Goal: Transaction & Acquisition: Purchase product/service

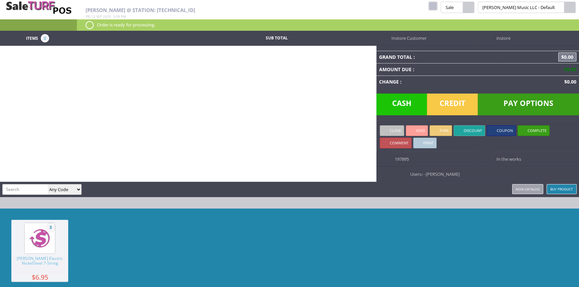
click at [437, 6] on link at bounding box center [432, 6] width 9 height 9
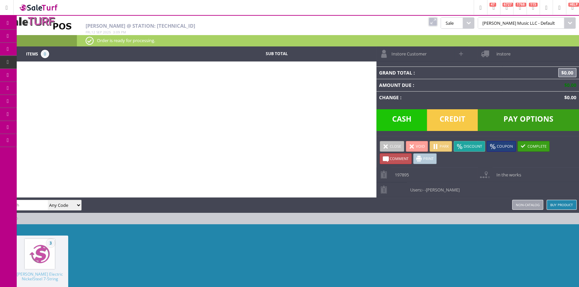
click at [60, 62] on span "POS Console" at bounding box center [55, 62] width 25 height 6
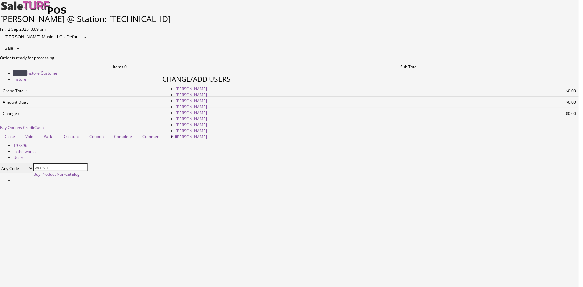
type input "amber helgren"
click at [207, 92] on link "[PERSON_NAME]" at bounding box center [191, 89] width 31 height 6
drag, startPoint x: 416, startPoint y: 74, endPoint x: 411, endPoint y: 74, distance: 4.7
click at [162, 212] on link at bounding box center [162, 212] width 0 height 0
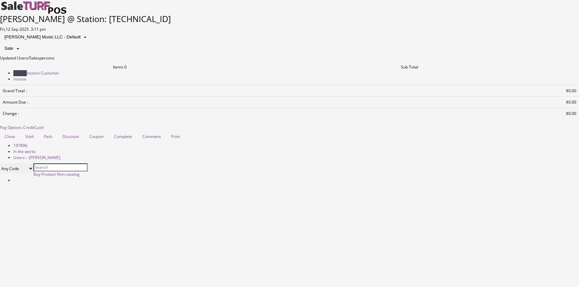
click at [33, 171] on input "search" at bounding box center [60, 167] width 54 height 8
paste input "VISTAWOLF-220401198"
type input "VISTAWOLF-220401198"
click at [0, 55] on link at bounding box center [0, 55] width 0 height 0
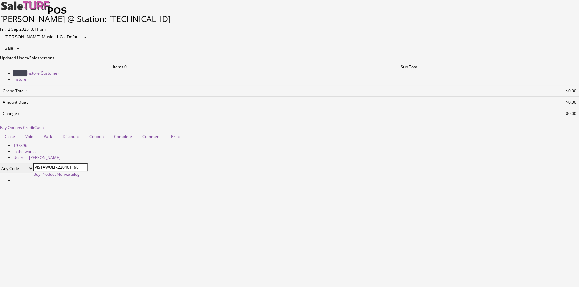
scroll to position [0, 0]
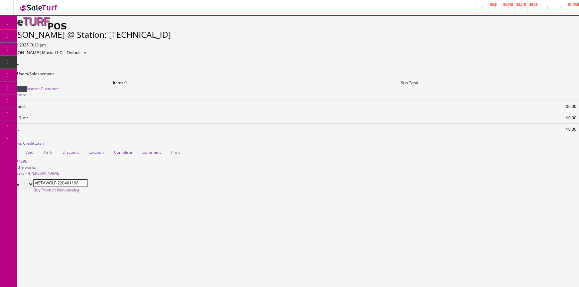
click at [47, 187] on input "VISTAWOLF-220401198" at bounding box center [60, 183] width 54 height 8
click at [33, 187] on input "VISTAWOLF-220401198" at bounding box center [60, 183] width 54 height 8
click at [33, 189] on select "Any Code SKU UPC EAN Name Model" at bounding box center [16, 184] width 33 height 10
click at [90, 141] on div "Items 0 Sub Total Instore Customer instore Grand Total : $0.00 Amount Due : $0.…" at bounding box center [289, 140] width 579 height 120
click at [0, 71] on link at bounding box center [0, 71] width 0 height 0
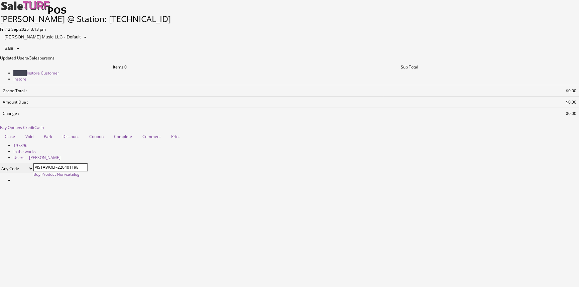
drag, startPoint x: 23, startPoint y: 188, endPoint x: 156, endPoint y: 214, distance: 135.1
click at [271, 186] on div at bounding box center [289, 186] width 579 height 0
click at [33, 173] on select "Any Code SKU UPC EAN Name Model" at bounding box center [16, 168] width 33 height 10
paste input "VISTAWOLF-220401198"
type input "VISTAWOLF-220401198"
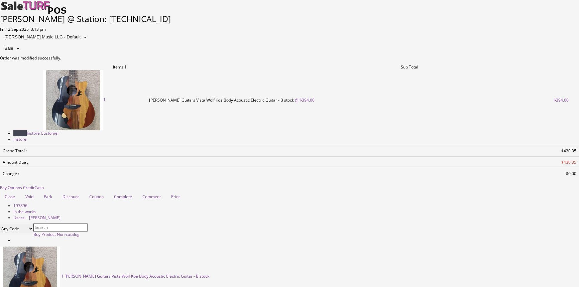
click at [553, 97] on span "$394.00" at bounding box center [560, 100] width 15 height 6
type input "394"
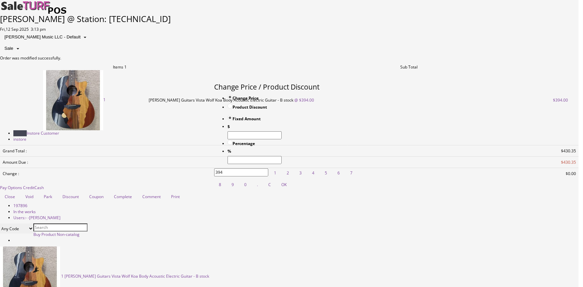
click at [228, 109] on input "Product Discount" at bounding box center [230, 106] width 5 height 5
radio input "true"
type input "0.00"
type input "394.00"
click at [229, 145] on input "Percentage" at bounding box center [230, 142] width 5 height 5
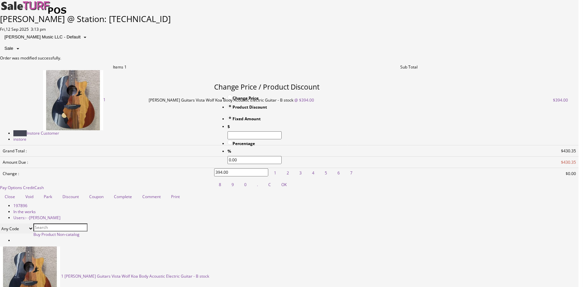
radio input "true"
click at [253, 164] on input "0.00" at bounding box center [255, 160] width 54 height 8
type input "0"
type input "0.00"
type input "5"
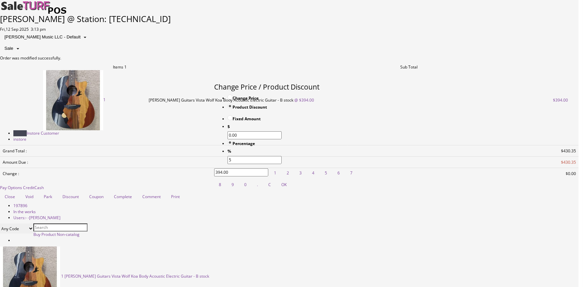
type input "19.70"
type input "374.30"
type input "5"
click at [291, 187] on link "OK" at bounding box center [284, 185] width 15 height 12
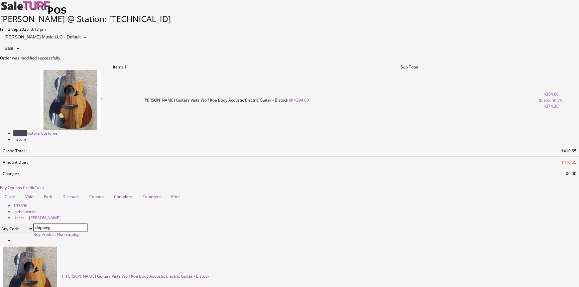
type input "shipping"
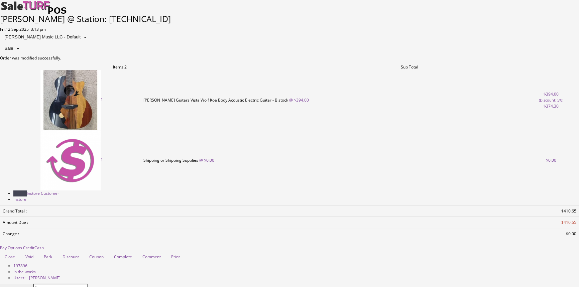
click at [546, 157] on span "$0.00" at bounding box center [551, 160] width 10 height 6
radio input "true"
type input "0"
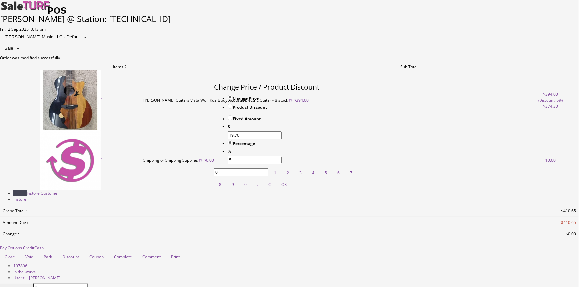
click at [268, 168] on input "0" at bounding box center [241, 172] width 54 height 8
type input "39.95"
click at [291, 190] on link "OK" at bounding box center [284, 185] width 15 height 12
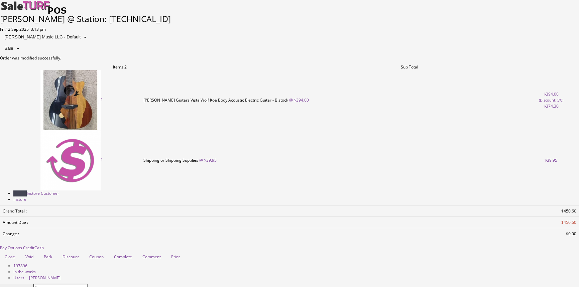
click at [16, 193] on span at bounding box center [16, 193] width 0 height 0
select select "6"
select select "1"
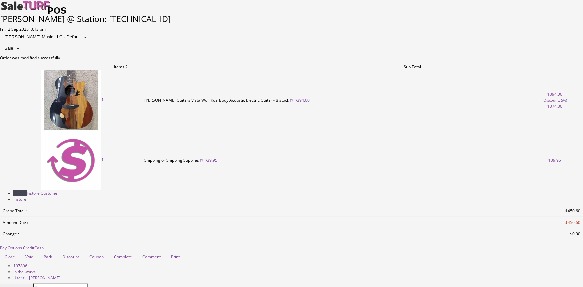
select select "6"
select select "1"
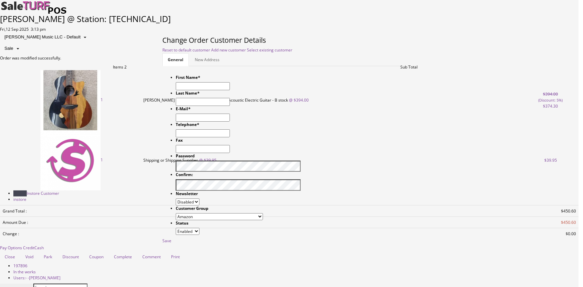
click at [230, 86] on input "text" at bounding box center [203, 86] width 54 height 8
type input "Jonthan"
type input "Sward"
type input "jpsward@protonmail.com"
click at [230, 136] on input "text" at bounding box center [203, 133] width 54 height 8
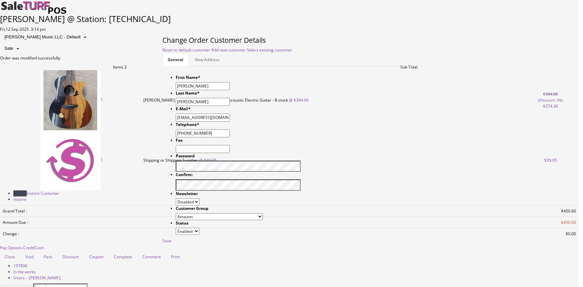
type input "402-350-2511"
click at [171, 240] on link "Save" at bounding box center [166, 241] width 9 height 6
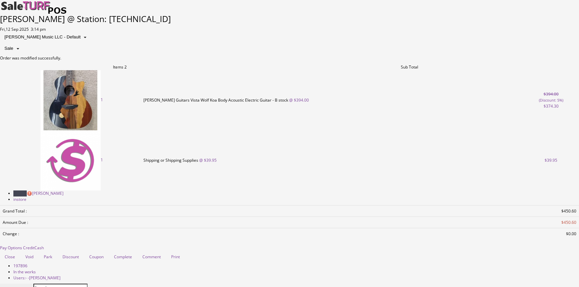
click at [26, 196] on span "instore" at bounding box center [19, 199] width 13 height 6
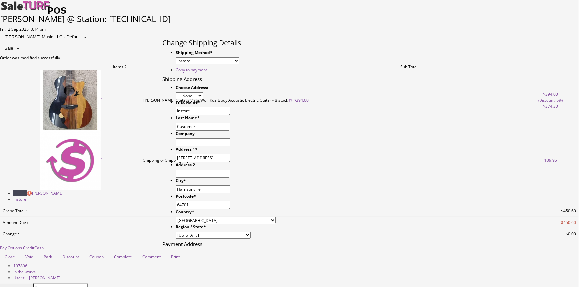
click at [239, 61] on select "instore Free Shipping (2-7days) ($0) Per Item Shipping ($1) text_description ($…" at bounding box center [207, 60] width 63 height 7
select select "free.free"
click at [209, 57] on select "instore Free Shipping (2-7days) ($0) Per Item Shipping ($1) text_description ($…" at bounding box center [207, 60] width 63 height 7
click at [230, 107] on input "Instore" at bounding box center [203, 111] width 54 height 8
type input "I"
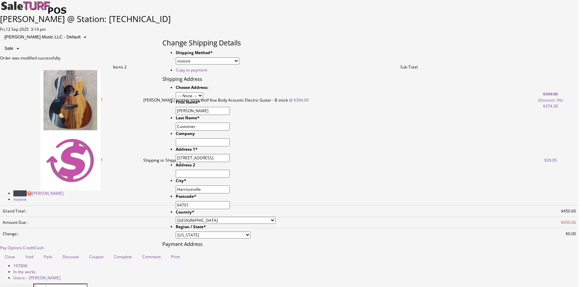
type input "Jonthan"
type input "W"
type input "Sward"
type input "1510 Roberts Run Rd"
type input "Stafford"
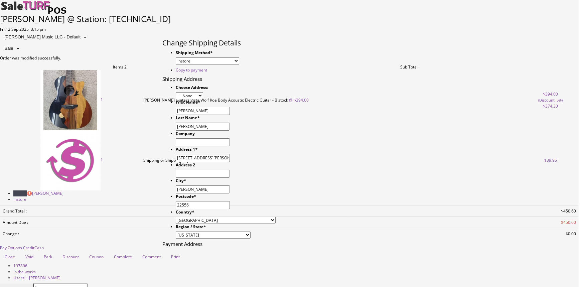
type input "22556"
click at [251, 232] on select "Alabama Alaska American Samoa Arizona Arkansas Armed Forces Africa Armed Forces…" at bounding box center [213, 235] width 75 height 7
select select "3673"
click at [209, 232] on select "Alabama Alaska American Samoa Arizona Arkansas Armed Forces Africa Armed Forces…" at bounding box center [213, 235] width 75 height 7
click at [207, 67] on link "Copy to payment" at bounding box center [191, 70] width 31 height 6
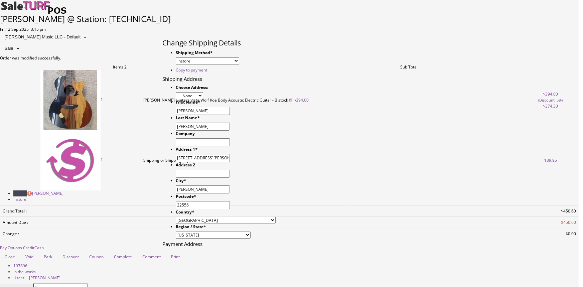
type input "Jonthan"
type input "Sward"
type input "1510 Roberts Run Rd"
type input "Stafford"
type input "22556"
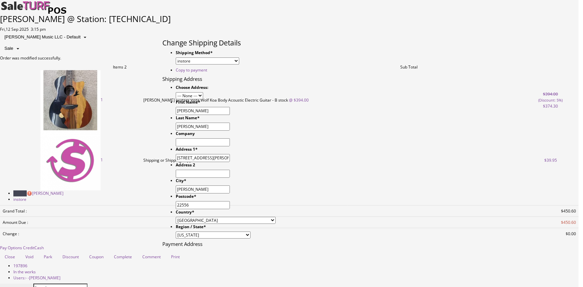
select select "3673"
select select "free.free"
select select "3673"
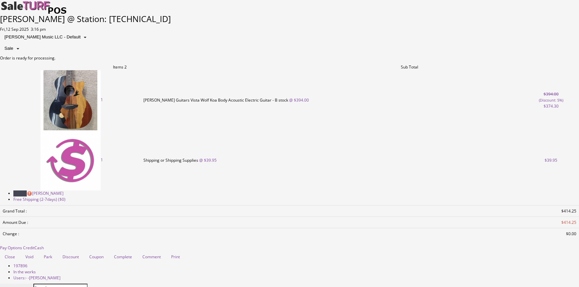
click at [65, 196] on span "Free Shipping (2-7days) ($0)" at bounding box center [39, 199] width 52 height 6
select select "3673"
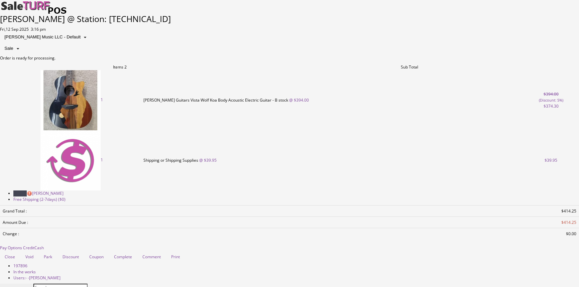
click at [566, 208] on span "$414.25" at bounding box center [568, 211] width 15 height 6
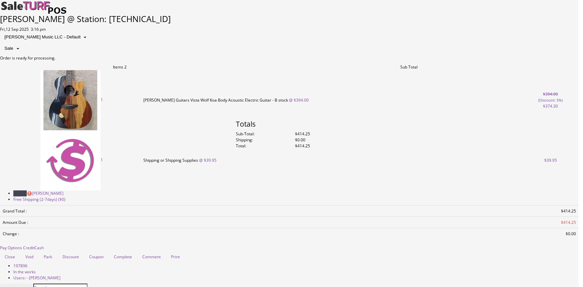
click at [236, 167] on link at bounding box center [236, 167] width 0 height 0
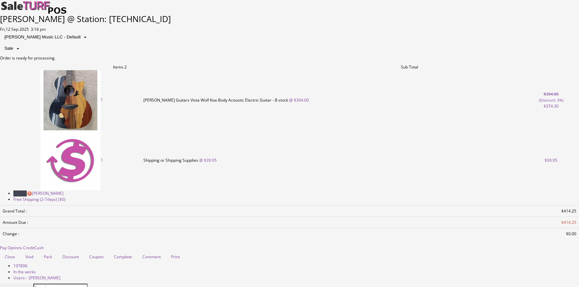
click at [22, 245] on span "Pay Options" at bounding box center [11, 248] width 22 height 6
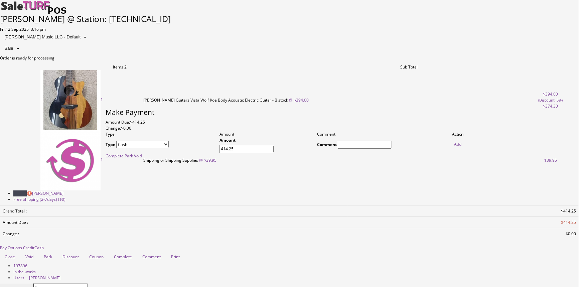
click at [169, 148] on select "Cash Credit Card Cheque or Money Order" at bounding box center [142, 144] width 52 height 7
select select "credit_card"
click at [116, 147] on select "Cash Credit Card Cheque or Money Order" at bounding box center [142, 144] width 52 height 7
click at [461, 147] on link "Add" at bounding box center [457, 144] width 7 height 6
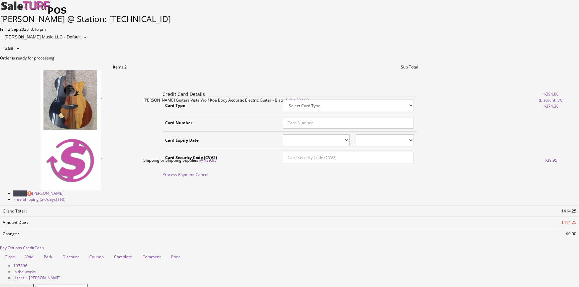
click at [408, 111] on select "Select Card Type Visa MasterCard Discover Card American Express Maestro Solo" at bounding box center [348, 106] width 131 height 12
select select "AMEX"
click at [286, 108] on select "Select Card Type Visa MasterCard Discover Card American Express Maestro Solo" at bounding box center [348, 106] width 131 height 12
click at [400, 129] on input "text" at bounding box center [348, 123] width 131 height 12
type input "376777993011013"
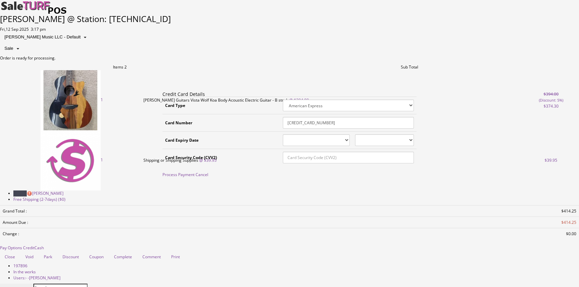
click at [324, 146] on select "01 January 02 February 03 March 04 April 05 May 06 June 07 July 08 August 09 Se…" at bounding box center [316, 140] width 66 height 12
select select "05"
click at [286, 141] on select "01 January 02 February 03 March 04 April 05 May 06 June 07 July 08 August 09 Se…" at bounding box center [316, 140] width 66 height 12
click at [372, 146] on select "2025 2026 2027 2028 2029 2030 2031 2032 2033 2034 2035" at bounding box center [384, 140] width 59 height 12
select select "2028"
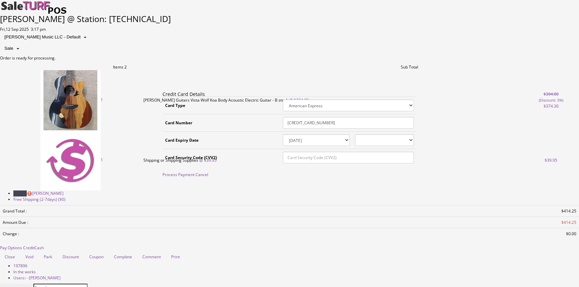
click at [367, 141] on select "2025 2026 2027 2028 2029 2030 2031 2032 2033 2034 2035" at bounding box center [384, 140] width 59 height 12
drag, startPoint x: 383, startPoint y: 164, endPoint x: 388, endPoint y: 161, distance: 5.5
click at [384, 163] on input "text" at bounding box center [348, 158] width 131 height 12
type input "5611"
click at [194, 177] on link "Process Payment" at bounding box center [178, 175] width 32 height 6
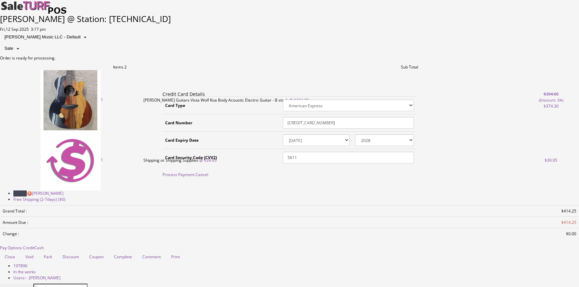
select select "cash"
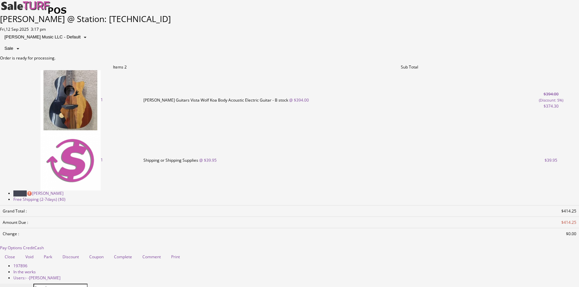
type input "0"
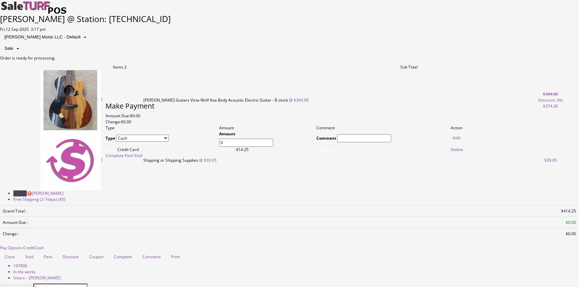
click at [124, 158] on link "Complete" at bounding box center [115, 156] width 18 height 6
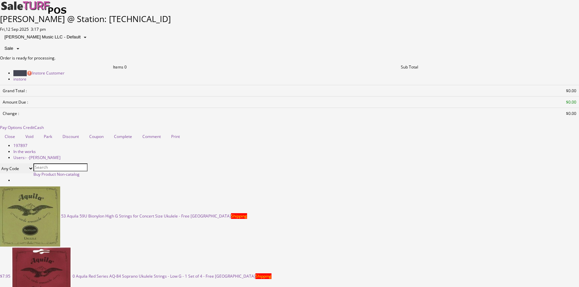
click at [0, 55] on link at bounding box center [0, 55] width 0 height 0
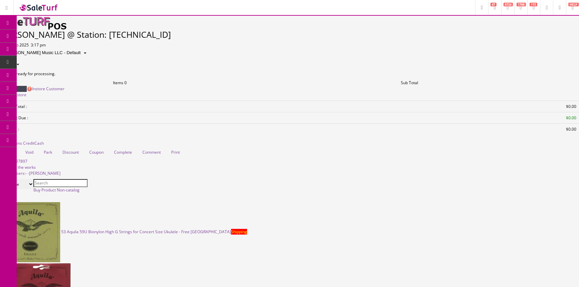
click at [58, 74] on span "Order List" at bounding box center [49, 75] width 18 height 6
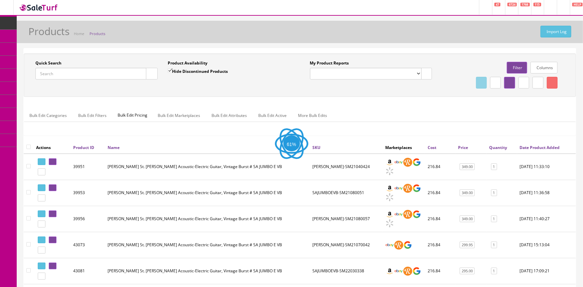
click at [97, 71] on input "Quick Search" at bounding box center [90, 74] width 111 height 12
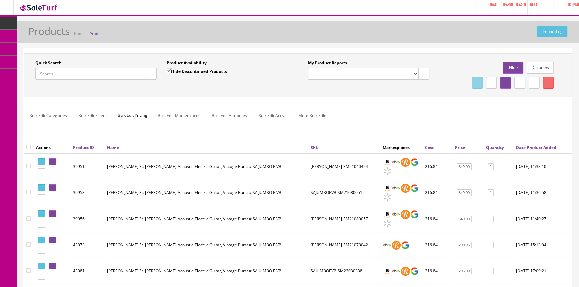
paste input "VISTAWOLF-220401198"
type input "VISTAWOLF-220401198"
click at [150, 70] on button "button" at bounding box center [151, 74] width 12 height 12
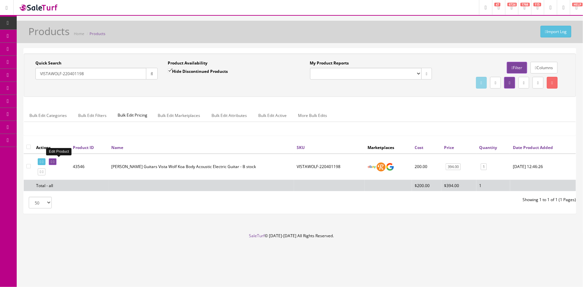
click at [54, 162] on link at bounding box center [53, 161] width 8 height 7
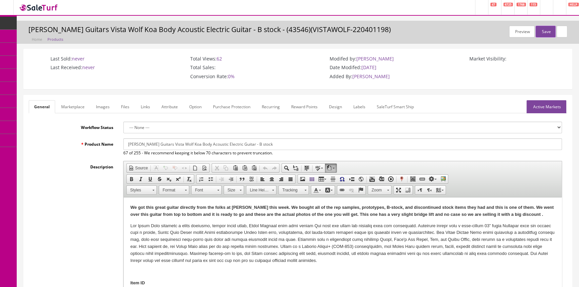
click at [78, 108] on link "Marketplace" at bounding box center [73, 106] width 34 height 13
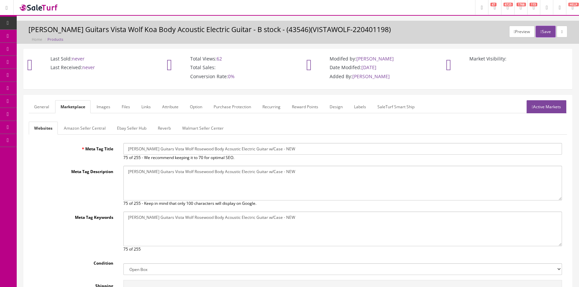
click at [43, 107] on link "General" at bounding box center [42, 106] width 26 height 13
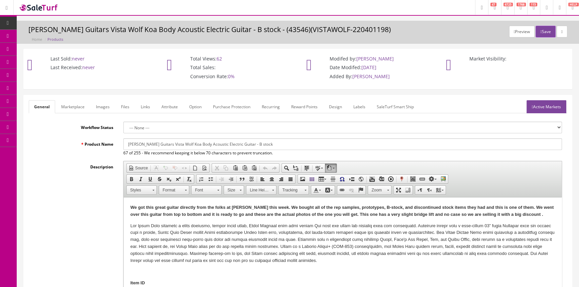
click at [104, 105] on link "Images" at bounding box center [103, 106] width 24 height 13
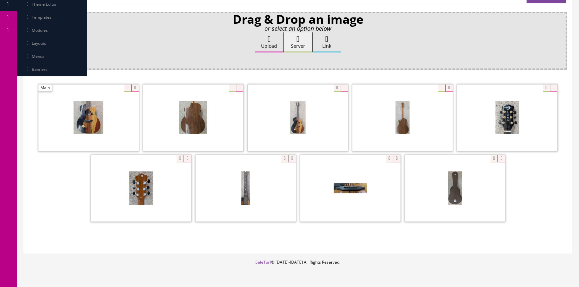
scroll to position [121, 0]
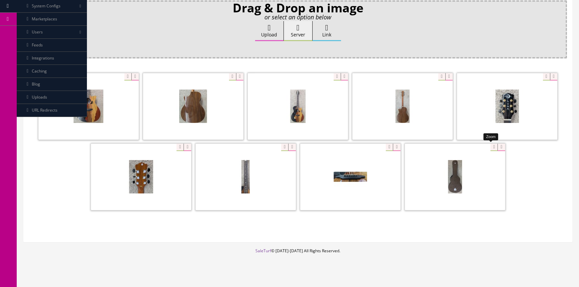
click at [491, 146] on div at bounding box center [455, 176] width 100 height 67
click at [532, 123] on div at bounding box center [298, 142] width 538 height 141
click at [502, 145] on icon at bounding box center [500, 147] width 7 height 7
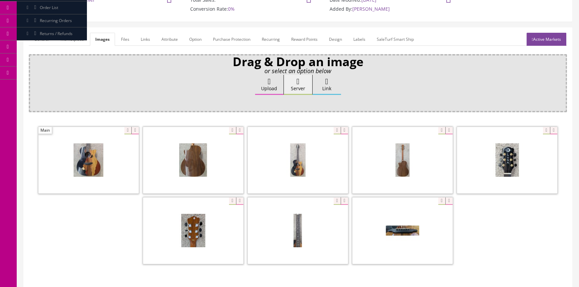
scroll to position [0, 0]
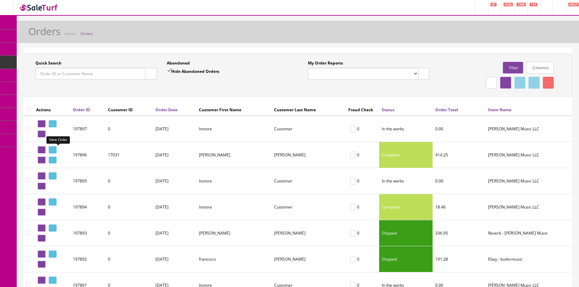
click at [52, 149] on icon at bounding box center [51, 150] width 1 height 4
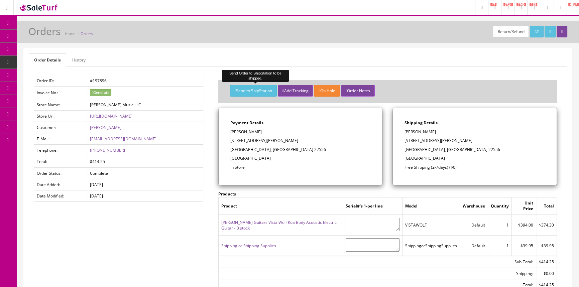
click at [262, 92] on button "Send to ShipStation" at bounding box center [253, 91] width 47 height 12
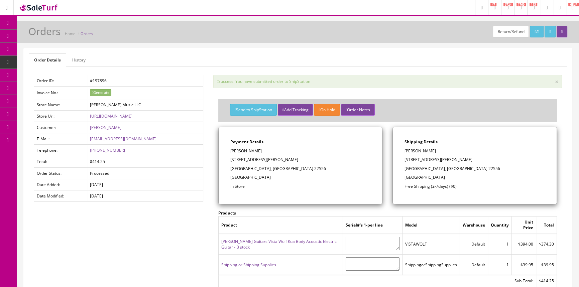
click at [56, 63] on span "POS Console" at bounding box center [52, 62] width 24 height 6
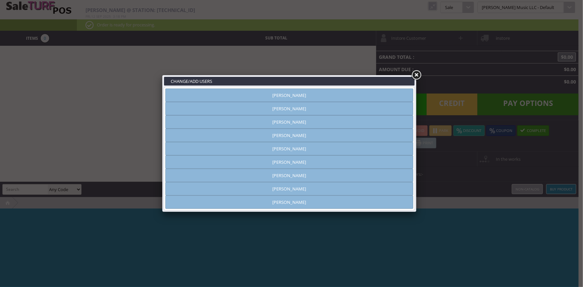
type input "[PERSON_NAME]"
click at [416, 74] on link at bounding box center [416, 75] width 12 height 12
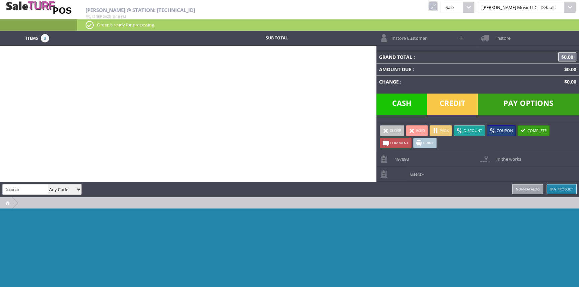
click at [437, 5] on link at bounding box center [432, 6] width 9 height 9
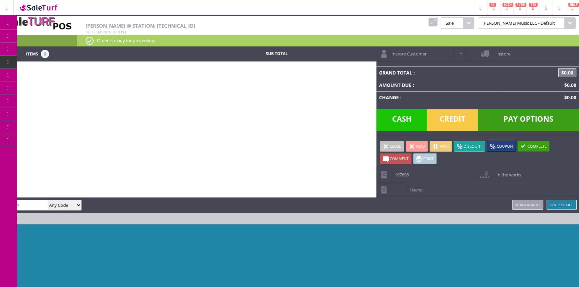
click at [60, 62] on span "POS Console" at bounding box center [55, 62] width 25 height 6
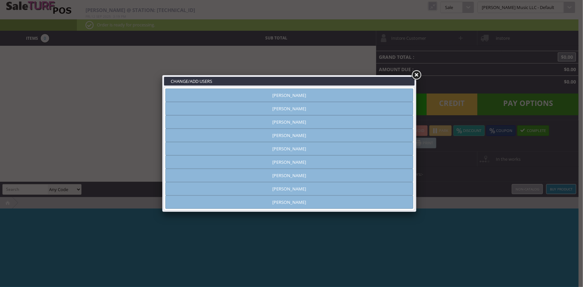
type input "[PERSON_NAME]"
drag, startPoint x: 222, startPoint y: 87, endPoint x: 232, endPoint y: 78, distance: 12.8
click at [232, 78] on h3 "CHANGE/ADD USERS" at bounding box center [289, 81] width 251 height 9
drag, startPoint x: 231, startPoint y: 77, endPoint x: 220, endPoint y: 84, distance: 12.9
click at [220, 84] on h3 "CHANGE/ADD USERS" at bounding box center [289, 81] width 251 height 9
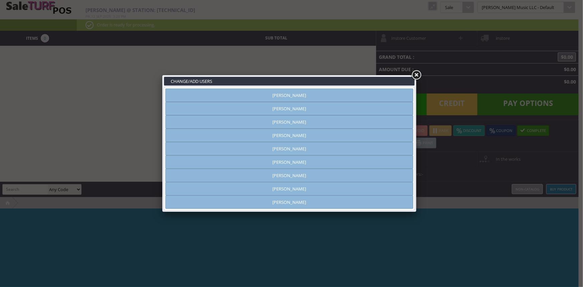
click at [220, 84] on h3 "CHANGE/ADD USERS" at bounding box center [289, 81] width 251 height 9
drag, startPoint x: 218, startPoint y: 84, endPoint x: 166, endPoint y: 87, distance: 51.9
click at [166, 87] on div "CHANGE/ADD USERS Amber Helgren Andrew Nelson Andy Gough Brandon Pearce Jeff Sef…" at bounding box center [289, 143] width 254 height 137
drag, startPoint x: 229, startPoint y: 94, endPoint x: 241, endPoint y: 75, distance: 22.6
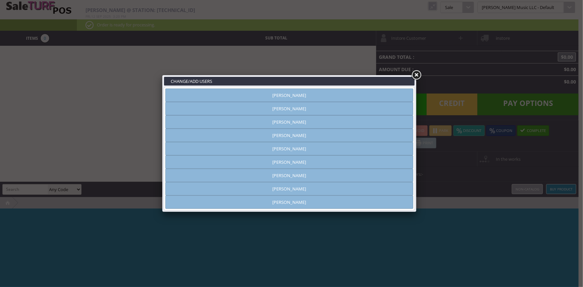
click at [417, 72] on link at bounding box center [416, 75] width 12 height 12
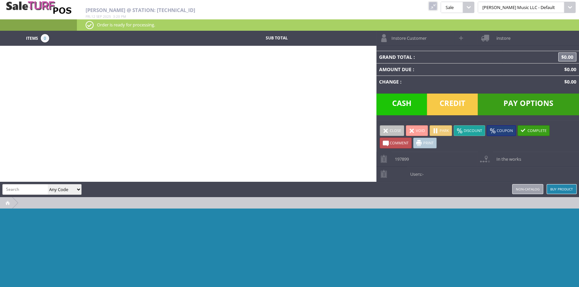
click at [437, 4] on link at bounding box center [432, 6] width 9 height 9
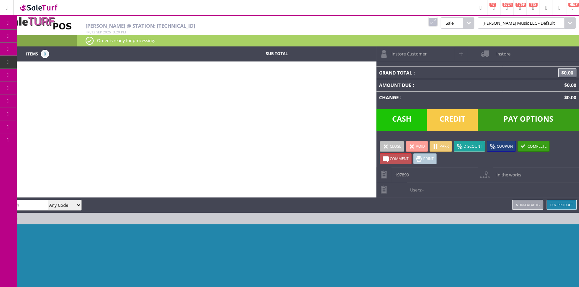
click at [54, 37] on span "Products" at bounding box center [49, 36] width 18 height 6
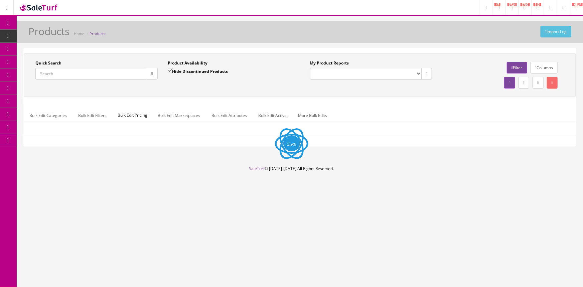
click at [79, 75] on input "Quick Search" at bounding box center [90, 74] width 111 height 12
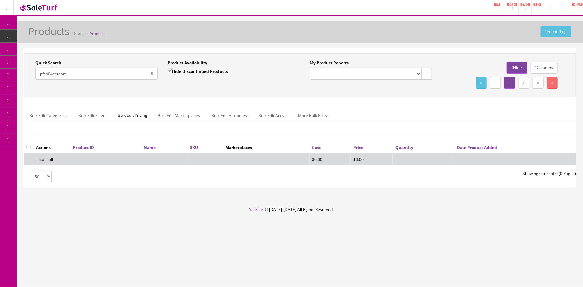
type input "pfco04ceteam"
click at [170, 71] on input "Hide Discontinued Products" at bounding box center [170, 70] width 4 height 4
checkbox input "false"
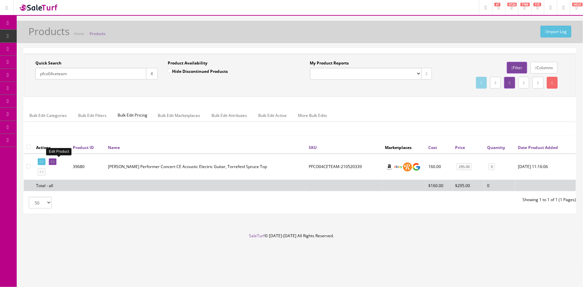
click at [54, 162] on icon at bounding box center [53, 162] width 1 height 4
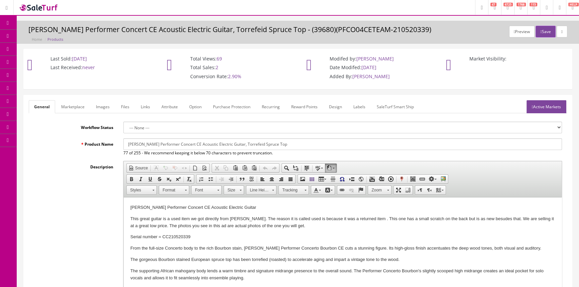
click at [104, 104] on link "Images" at bounding box center [103, 106] width 24 height 13
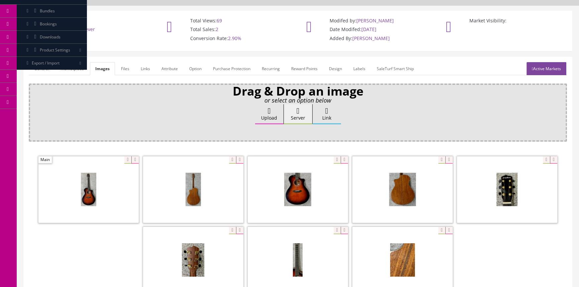
scroll to position [60, 0]
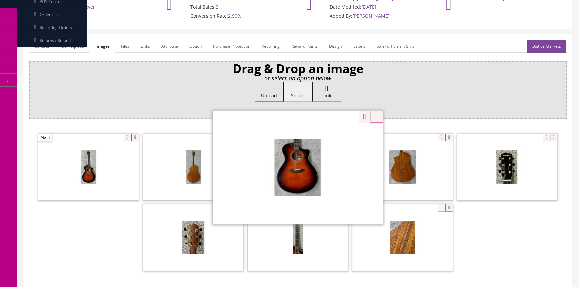
click at [334, 136] on div "Zoom" at bounding box center [298, 167] width 170 height 114
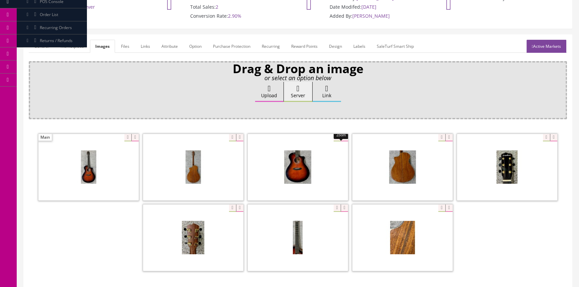
drag, startPoint x: 353, startPoint y: 114, endPoint x: 354, endPoint y: 108, distance: 6.9
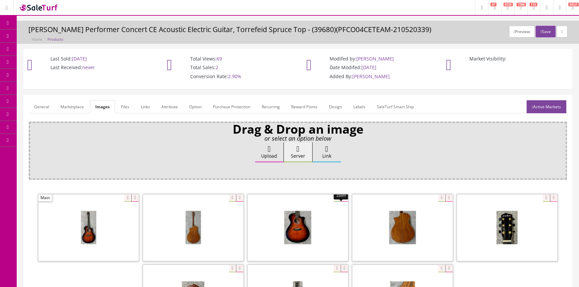
scroll to position [0, 0]
click at [48, 36] on span "Products" at bounding box center [48, 36] width 16 height 6
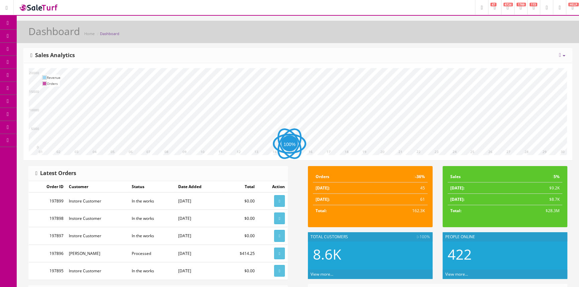
click at [63, 36] on link "Products" at bounding box center [52, 36] width 70 height 13
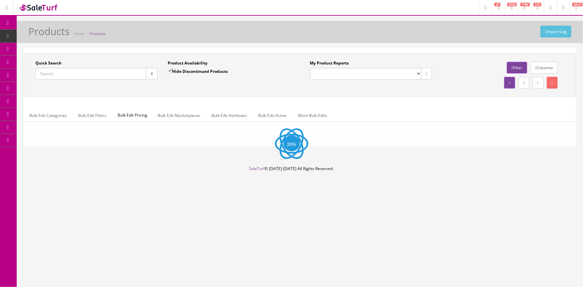
click at [71, 75] on input "Quick Search" at bounding box center [90, 74] width 111 height 12
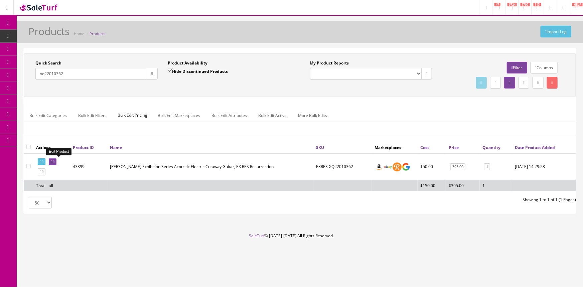
type input "xq22010362"
click at [52, 161] on icon at bounding box center [51, 162] width 1 height 4
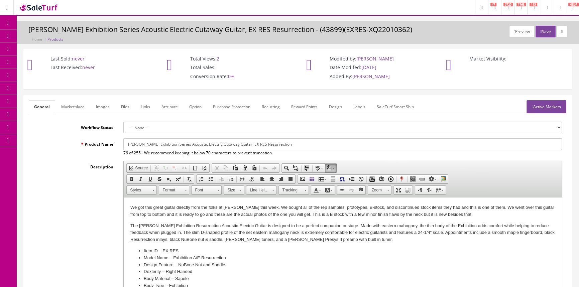
click at [359, 104] on link "Labels" at bounding box center [359, 106] width 23 height 13
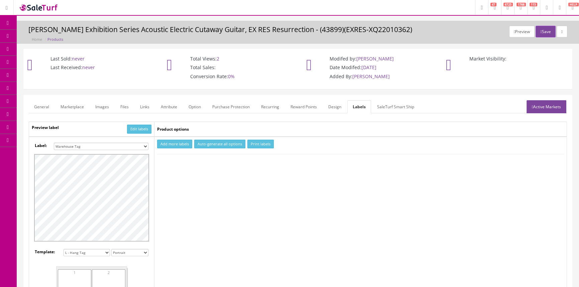
click at [137, 145] on select "Small Label 2 x 1 Label Shoe label 100 barcodes Dymo Label 2 X 1 Sticker Labels…" at bounding box center [101, 146] width 95 height 7
select select "16"
click at [54, 143] on select "Small Label 2 x 1 Label Shoe label 100 barcodes Dymo Label 2 X 1 Sticker Labels…" at bounding box center [101, 146] width 95 height 7
click at [177, 144] on button "Add more labels" at bounding box center [174, 144] width 35 height 9
type input "1"
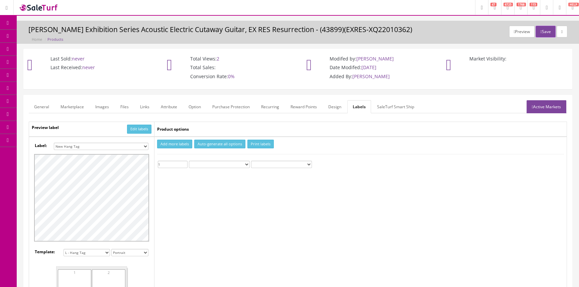
click at [184, 163] on input "1" at bounding box center [173, 164] width 30 height 7
click at [265, 145] on button "Print labels" at bounding box center [260, 144] width 26 height 9
click at [48, 73] on span "Order List" at bounding box center [49, 75] width 18 height 6
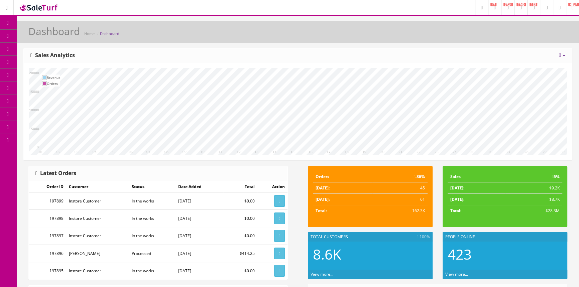
click at [48, 77] on span "Order List" at bounding box center [49, 75] width 18 height 6
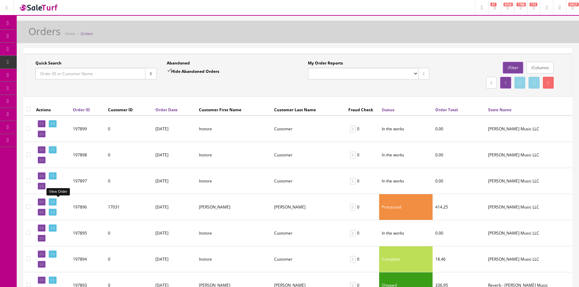
click at [52, 201] on icon at bounding box center [51, 202] width 1 height 4
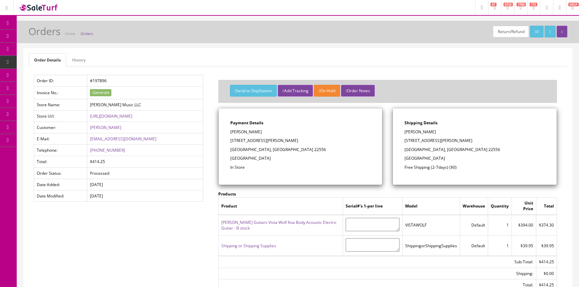
click at [232, 222] on link "Luna Guitars Vista Wolf Koa Body Acoustic Electric Guitar - B stock" at bounding box center [278, 225] width 115 height 11
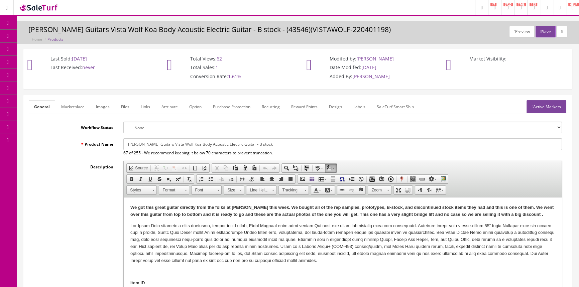
click at [37, 38] on icon at bounding box center [35, 35] width 7 height 5
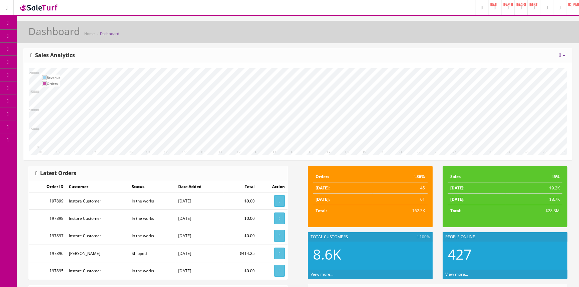
click at [39, 35] on icon at bounding box center [35, 35] width 7 height 5
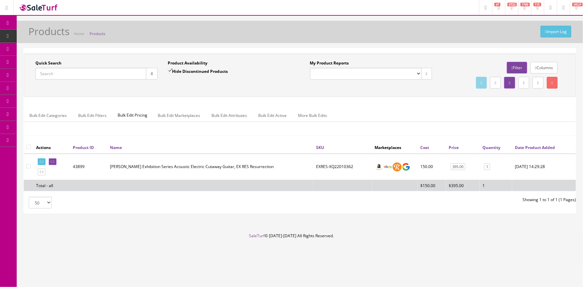
click at [94, 77] on input "Quick Search" at bounding box center [90, 74] width 111 height 12
type input "[PERSON_NAME]"
click at [43, 162] on link at bounding box center [42, 161] width 8 height 7
click at [56, 160] on link at bounding box center [53, 161] width 8 height 7
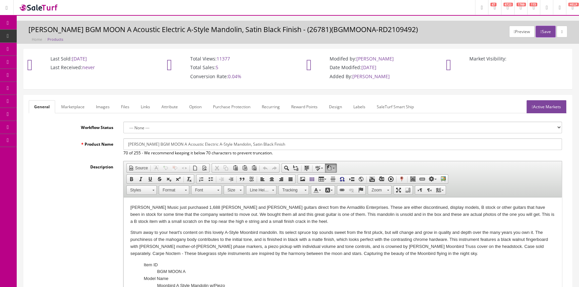
click at [62, 65] on link "POS Console" at bounding box center [52, 62] width 70 height 13
click at [111, 85] on div "Last Sold: 09/11/2021 Last Received: never Total Views: 11377 Total Sales: 5 Co…" at bounding box center [298, 69] width 558 height 40
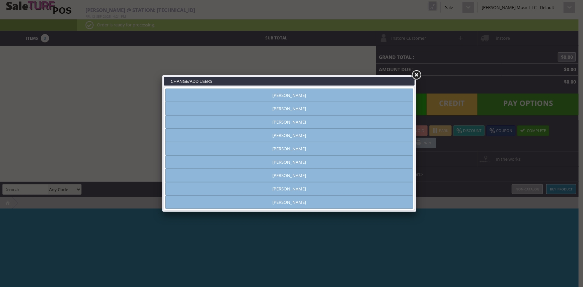
type input "amber helgren"
click at [310, 190] on link "Vincent VanBebber" at bounding box center [289, 188] width 248 height 13
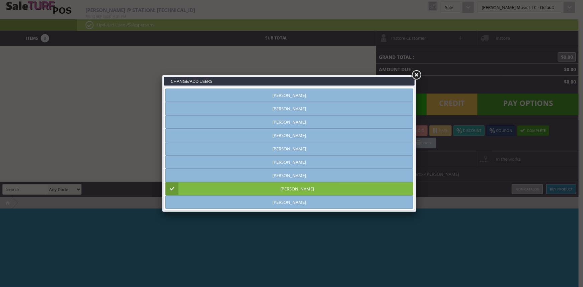
click at [418, 74] on link at bounding box center [416, 75] width 12 height 12
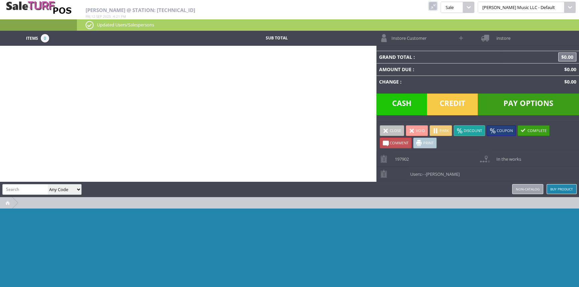
click at [30, 187] on input "search" at bounding box center [25, 189] width 45 height 10
type input "axecaidie-x4210803443"
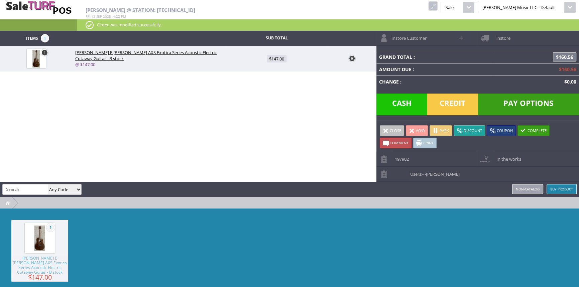
click at [276, 57] on span "$147.00" at bounding box center [277, 58] width 20 height 7
type input "147"
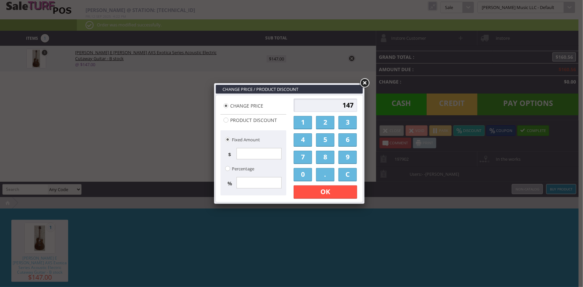
click at [315, 103] on input "147" at bounding box center [325, 105] width 63 height 13
type input "135"
click at [334, 194] on link "OK" at bounding box center [325, 191] width 63 height 13
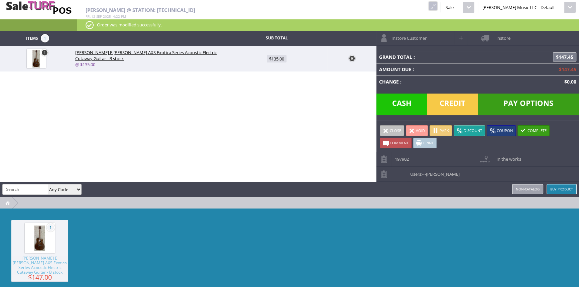
click at [271, 61] on span "$135.00" at bounding box center [277, 58] width 20 height 7
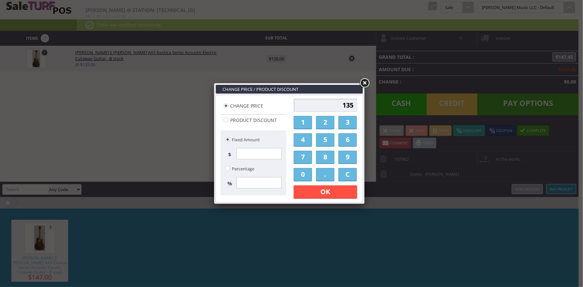
click at [323, 107] on input "135" at bounding box center [325, 105] width 63 height 13
click at [323, 106] on input "135" at bounding box center [325, 105] width 63 height 13
type input "5"
type input "137"
click at [338, 186] on link "OK" at bounding box center [325, 191] width 63 height 13
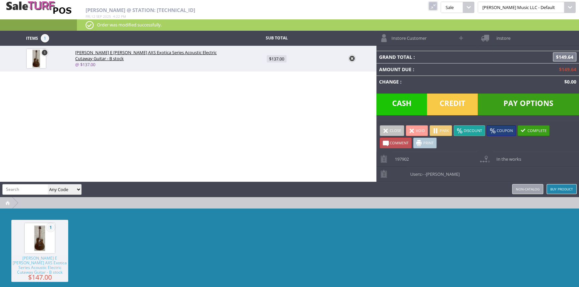
click at [331, 215] on div "1 Dean AX E CAIDIE AXS Exotica Series Acoustic Electric Cutaway Guitar - B stoc…" at bounding box center [289, 258] width 579 height 100
click at [187, 120] on div "Items 1 Sub Total 1 Dean AX E CAIDIE AXS Exotica Series Acoustic Electric Cutaw…" at bounding box center [289, 170] width 579 height 278
click at [306, 111] on div "Items 1 Sub Total 1 Dean AX E CAIDIE AXS Exotica Series Acoustic Electric Cutaw…" at bounding box center [289, 170] width 579 height 278
click at [14, 186] on input "search" at bounding box center [25, 189] width 45 height 10
click at [115, 120] on div "Items 1 Sub Total 1 Dean AX E CAIDIE AXS Exotica Series Acoustic Electric Cutaw…" at bounding box center [289, 170] width 579 height 278
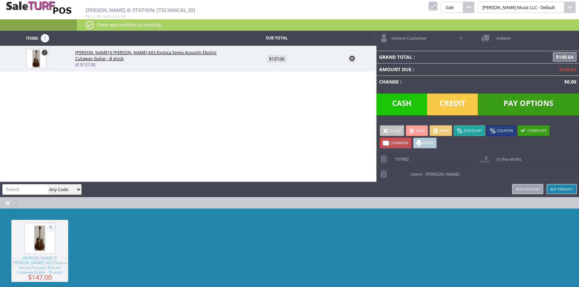
click at [452, 101] on span "Credit" at bounding box center [452, 105] width 51 height 22
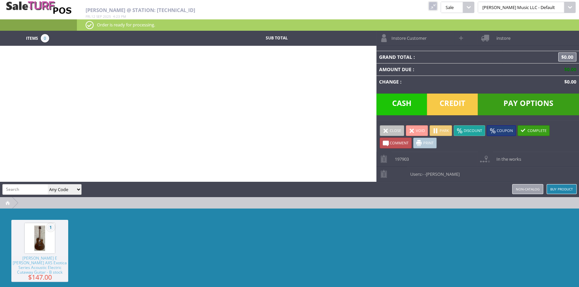
drag, startPoint x: 462, startPoint y: 233, endPoint x: 461, endPoint y: 237, distance: 3.7
click at [461, 237] on div "1 Dean AX E CAIDIE AXS Exotica Series Acoustic Electric Cutaway Guitar - B stoc…" at bounding box center [289, 258] width 579 height 100
click at [328, 10] on h2 "Amber Helgren @ Station: 24.35.146.166" at bounding box center [230, 10] width 289 height 6
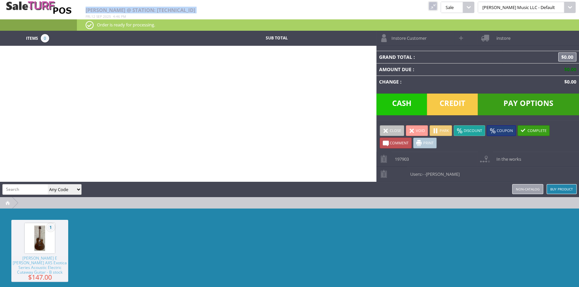
click at [327, 11] on h2 "Amber Helgren @ Station: 24.35.146.166" at bounding box center [230, 10] width 289 height 6
click at [437, 4] on link at bounding box center [432, 6] width 9 height 9
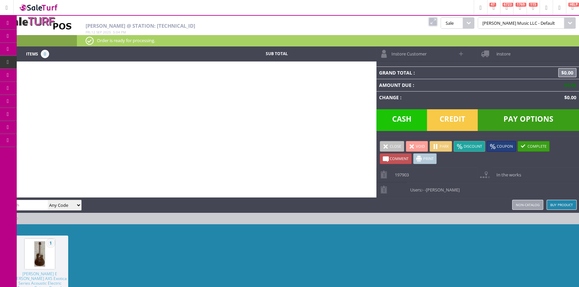
click at [148, 93] on div "Items 0 Sub Total Instore Customer instore Grand Total : $0.00 Amount Due : $0.…" at bounding box center [289, 185] width 579 height 278
click at [35, 205] on input "search" at bounding box center [25, 205] width 45 height 10
paste input "BGMMOONA-RD2109492"
type input "BGMMOONA-RD2109492"
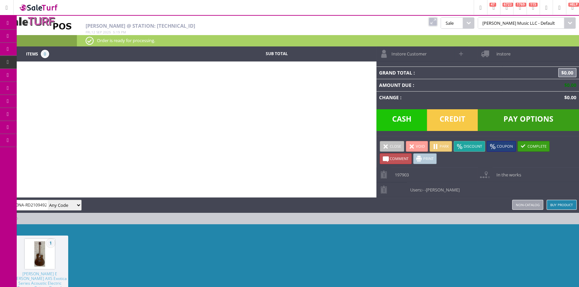
click at [437, 22] on link at bounding box center [432, 21] width 9 height 9
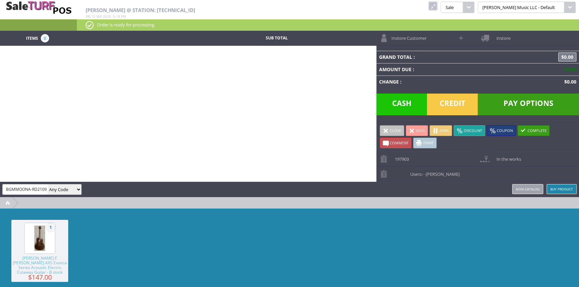
click at [42, 187] on input "BGMMOONA-RD2109492" at bounding box center [25, 189] width 45 height 10
paste input "BGMMOONA-RD2109492"
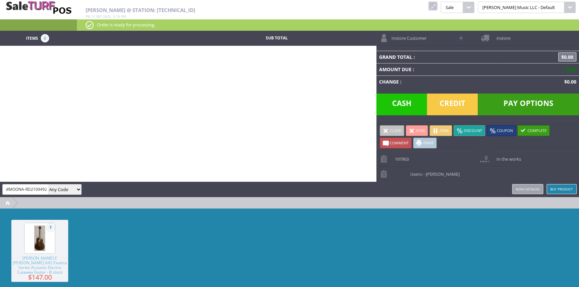
type input "BGMMOONA-RD2109492"
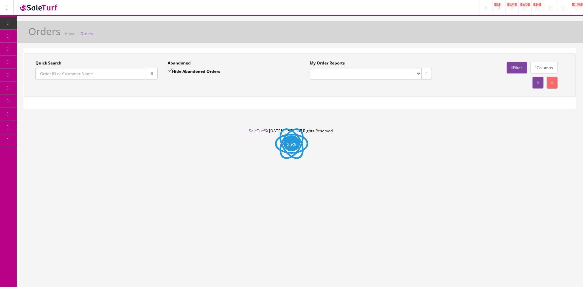
click at [210, 47] on div "Orders Home Orders Quick Search Date From Abandoned Hide Abandoned Orders Date …" at bounding box center [300, 74] width 566 height 107
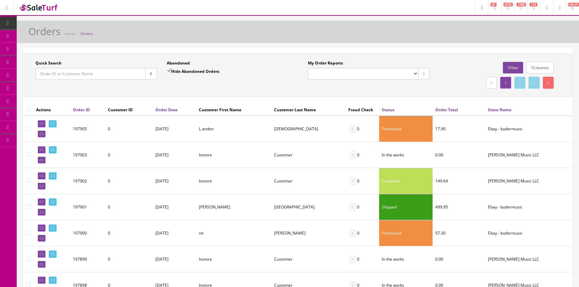
click at [55, 26] on h1 "Orders" at bounding box center [44, 31] width 32 height 11
click at [54, 26] on h1 "Orders" at bounding box center [44, 31] width 32 height 11
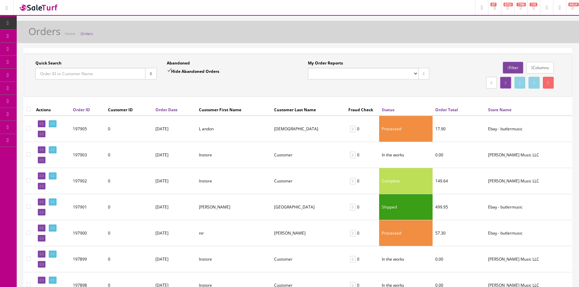
click at [26, 36] on div "Orders Home Orders" at bounding box center [298, 34] width 552 height 16
click at [26, 30] on div "Orders Home Orders" at bounding box center [298, 34] width 552 height 16
drag, startPoint x: 26, startPoint y: 30, endPoint x: 29, endPoint y: 33, distance: 3.6
click at [26, 30] on div "Orders Home Orders" at bounding box center [298, 34] width 552 height 16
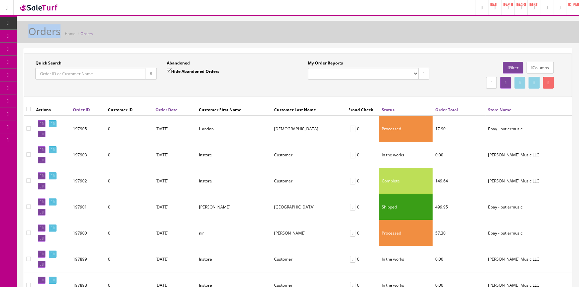
click at [29, 33] on h1 "Orders" at bounding box center [44, 31] width 32 height 11
click at [30, 33] on h1 "Orders" at bounding box center [44, 31] width 32 height 11
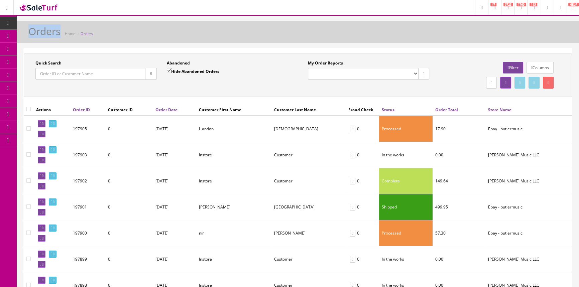
click at [30, 33] on h1 "Orders" at bounding box center [44, 31] width 32 height 11
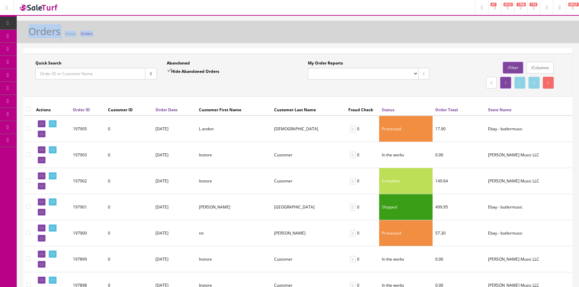
click at [30, 33] on h1 "Orders" at bounding box center [44, 31] width 32 height 11
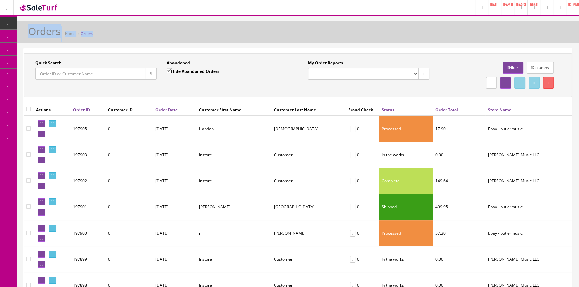
click at [30, 33] on h1 "Orders" at bounding box center [44, 31] width 32 height 11
click at [116, 79] on input "Quick Search" at bounding box center [90, 74] width 110 height 12
click at [122, 60] on div "Quick Search" at bounding box center [95, 69] width 121 height 19
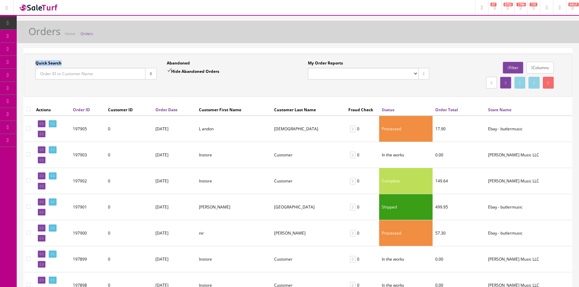
click at [122, 60] on div "Quick Search" at bounding box center [95, 69] width 121 height 19
click at [56, 63] on label "Quick Search" at bounding box center [48, 63] width 26 height 6
click at [56, 68] on input "Quick Search" at bounding box center [90, 74] width 110 height 12
click at [56, 63] on label "Quick Search" at bounding box center [48, 63] width 26 height 6
click at [56, 68] on input "Quick Search" at bounding box center [90, 74] width 110 height 12
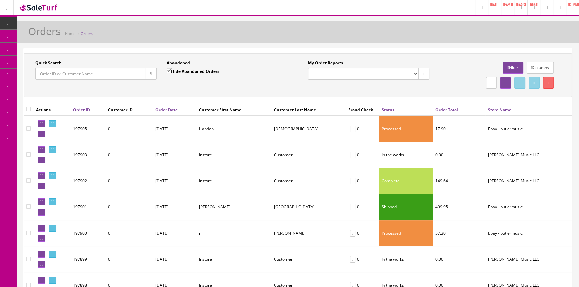
click at [40, 62] on label "Quick Search" at bounding box center [48, 63] width 26 height 6
click at [40, 68] on input "Quick Search" at bounding box center [90, 74] width 110 height 12
click at [40, 65] on label "Quick Search" at bounding box center [48, 63] width 26 height 6
click at [40, 68] on input "Quick Search" at bounding box center [90, 74] width 110 height 12
click at [54, 60] on label "Quick Search" at bounding box center [48, 63] width 26 height 6
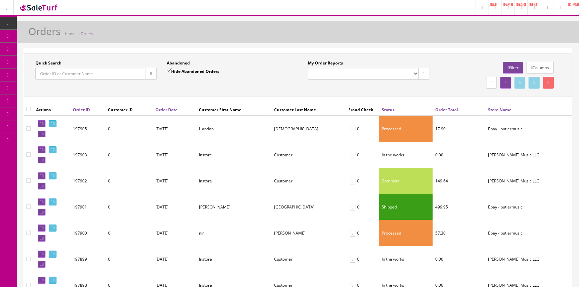
click at [54, 68] on input "Quick Search" at bounding box center [90, 74] width 110 height 12
click at [54, 60] on label "Quick Search" at bounding box center [48, 63] width 26 height 6
click at [54, 68] on input "Quick Search" at bounding box center [90, 74] width 110 height 12
click at [40, 62] on label "Quick Search" at bounding box center [48, 63] width 26 height 6
click at [40, 68] on input "Quick Search" at bounding box center [90, 74] width 110 height 12
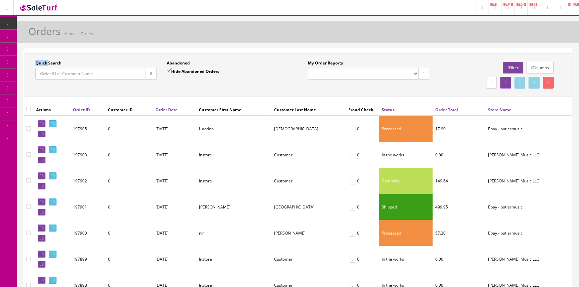
drag, startPoint x: 40, startPoint y: 62, endPoint x: 53, endPoint y: 62, distance: 13.4
click at [40, 62] on label "Quick Search" at bounding box center [48, 63] width 26 height 6
click at [40, 68] on input "Quick Search" at bounding box center [90, 74] width 110 height 12
click at [53, 62] on label "Quick Search" at bounding box center [48, 63] width 26 height 6
click at [53, 68] on input "Quick Search" at bounding box center [90, 74] width 110 height 12
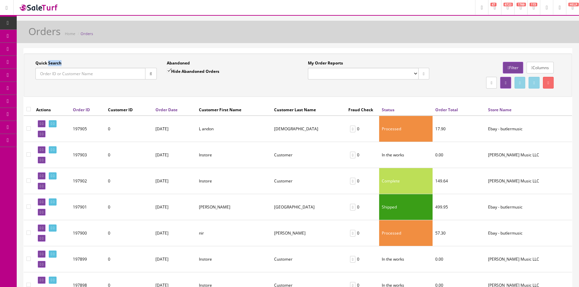
click at [53, 62] on label "Quick Search" at bounding box center [48, 63] width 26 height 6
click at [53, 68] on input "Quick Search" at bounding box center [90, 74] width 110 height 12
click at [38, 62] on label "Quick Search" at bounding box center [48, 63] width 26 height 6
click at [38, 68] on input "Quick Search" at bounding box center [90, 74] width 110 height 12
drag, startPoint x: 38, startPoint y: 62, endPoint x: 57, endPoint y: 62, distance: 19.0
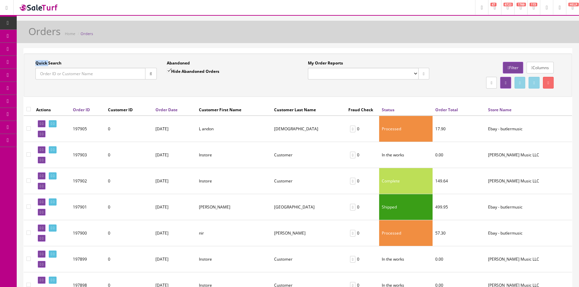
click at [38, 62] on label "Quick Search" at bounding box center [48, 63] width 26 height 6
click at [38, 68] on input "Quick Search" at bounding box center [90, 74] width 110 height 12
click at [57, 62] on label "Quick Search" at bounding box center [48, 63] width 26 height 6
click at [57, 68] on input "Quick Search" at bounding box center [90, 74] width 110 height 12
click at [57, 62] on label "Quick Search" at bounding box center [48, 63] width 26 height 6
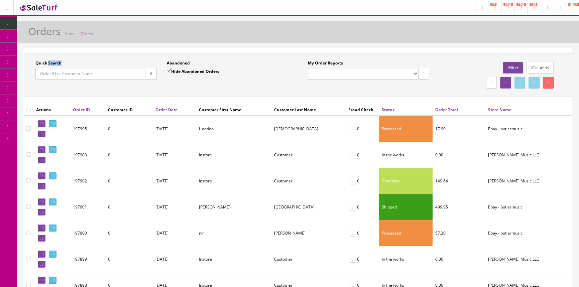
click at [57, 68] on input "Quick Search" at bounding box center [90, 74] width 110 height 12
click at [51, 53] on div "Quick Search Date From Abandoned Hide Abandoned Orders Date To My Order Reports…" at bounding box center [298, 74] width 548 height 43
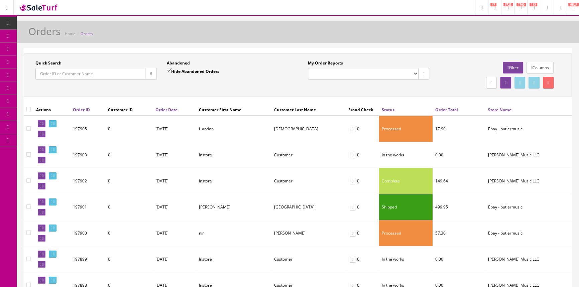
click at [51, 53] on div "Quick Search Date From Abandoned Hide Abandoned Orders Date To My Order Reports…" at bounding box center [298, 74] width 548 height 43
click at [47, 28] on h1 "Orders" at bounding box center [44, 31] width 32 height 11
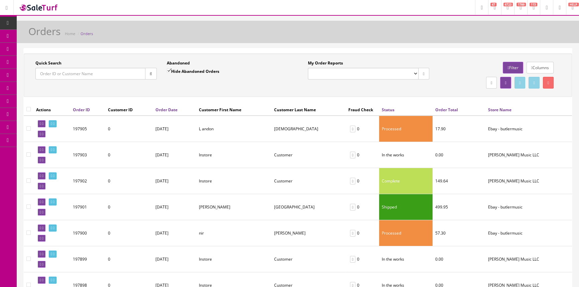
click at [47, 28] on h1 "Orders" at bounding box center [44, 31] width 32 height 11
drag, startPoint x: 47, startPoint y: 28, endPoint x: 48, endPoint y: 8, distance: 20.4
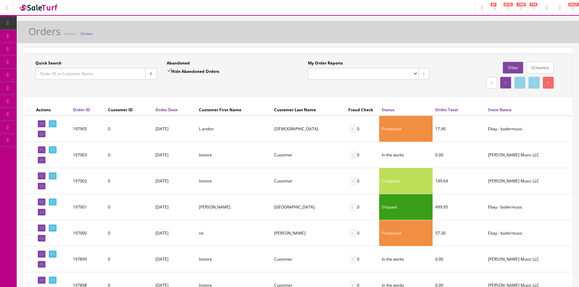
click at [47, 28] on h1 "Orders" at bounding box center [44, 31] width 32 height 11
click at [117, 32] on div "Orders Home Orders" at bounding box center [298, 34] width 552 height 16
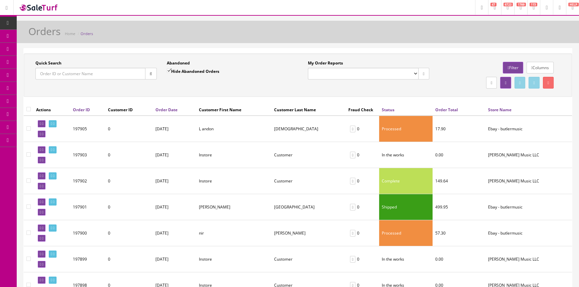
drag, startPoint x: 117, startPoint y: 32, endPoint x: 138, endPoint y: 4, distance: 34.7
click at [117, 32] on div "Orders Home Orders" at bounding box center [298, 34] width 552 height 16
click at [330, 98] on div "Quick Search Date From Abandoned Hide Abandoned Orders Date To My Order Reports…" at bounding box center [298, 78] width 548 height 50
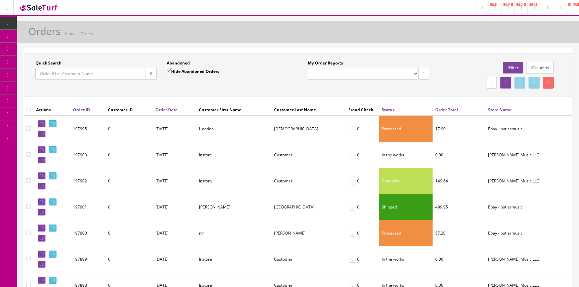
click at [330, 98] on div "Quick Search Date From Abandoned Hide Abandoned Orders Date To My Order Reports…" at bounding box center [298, 78] width 548 height 50
click at [329, 98] on div "Quick Search Date From Abandoned Hide Abandoned Orders Date To My Order Reports…" at bounding box center [298, 78] width 548 height 50
click at [329, 99] on div "Quick Search Date From Abandoned Hide Abandoned Orders Date To My Order Reports…" at bounding box center [298, 78] width 548 height 50
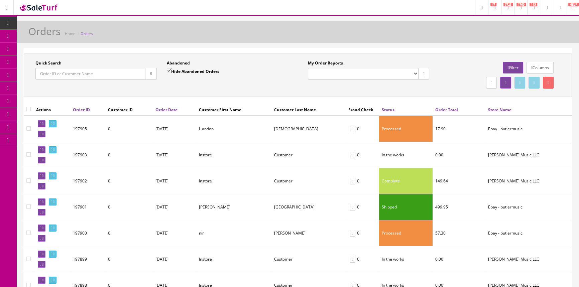
click at [329, 99] on div "Quick Search Date From Abandoned Hide Abandoned Orders Date To My Order Reports…" at bounding box center [298, 78] width 548 height 50
click at [56, 34] on span "Products" at bounding box center [48, 36] width 16 height 6
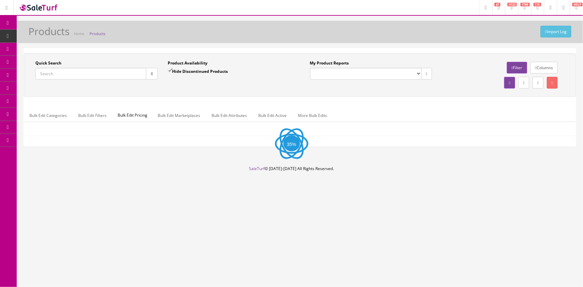
click at [90, 71] on input "Quick Search" at bounding box center [90, 74] width 111 height 12
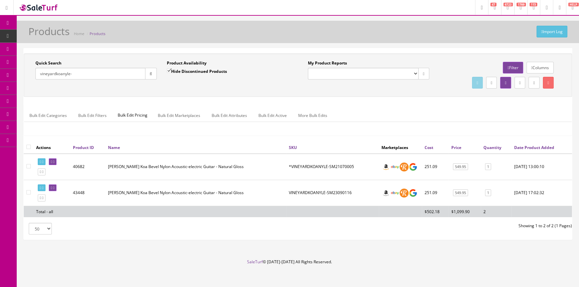
type input "vineyardkoanyle-"
click at [168, 69] on input "Hide Discontinued Products" at bounding box center [169, 70] width 4 height 4
checkbox input "false"
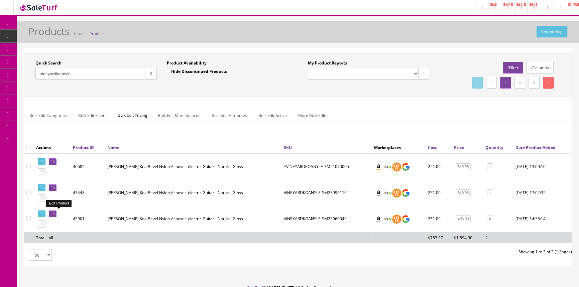
click at [52, 212] on icon at bounding box center [51, 214] width 1 height 4
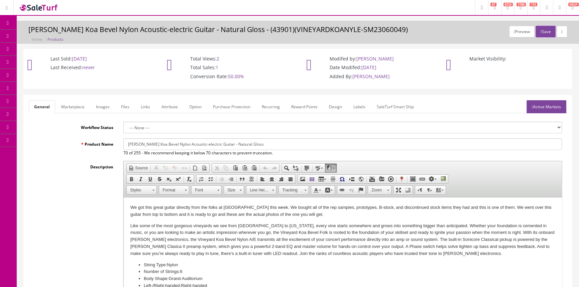
click at [86, 229] on div "Description Rich Text Editor, input-description1 Editor toolbars Document Sourc…" at bounding box center [298, 250] width 538 height 179
click at [95, 182] on div "Description Rich Text Editor, input-description1 Editor toolbars Document Sourc…" at bounding box center [298, 250] width 538 height 179
click at [281, 148] on input "[PERSON_NAME] Koa Bevel Nylon Acoustic-electric Guitar - Natural Gloss" at bounding box center [342, 144] width 438 height 12
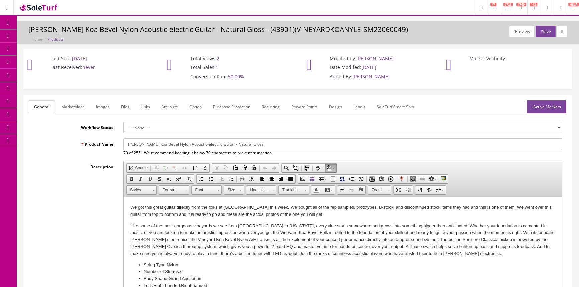
click at [281, 148] on input "[PERSON_NAME] Koa Bevel Nylon Acoustic-electric Guitar - Natural Gloss" at bounding box center [342, 144] width 438 height 12
click at [51, 39] on link "Products" at bounding box center [52, 36] width 70 height 13
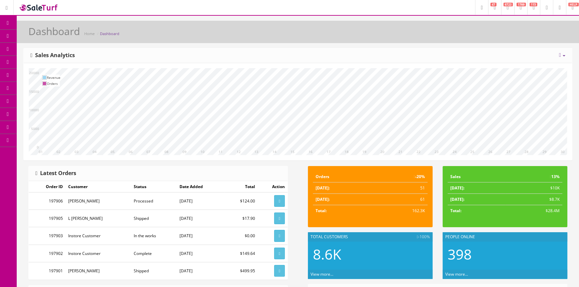
click at [29, 35] on link "Products" at bounding box center [52, 36] width 70 height 13
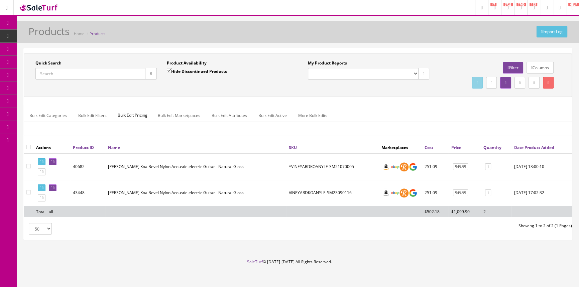
click at [98, 79] on input "Quick Search" at bounding box center [90, 74] width 110 height 12
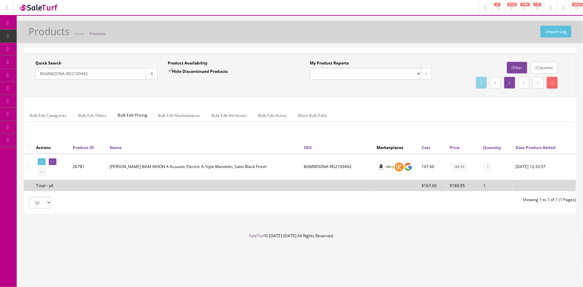
click at [329, 164] on td "BGMMOONA-RD2109492" at bounding box center [337, 167] width 73 height 26
copy td "BGMMOONA-RD2109492"
click at [452, 165] on link "189.95" at bounding box center [458, 166] width 15 height 7
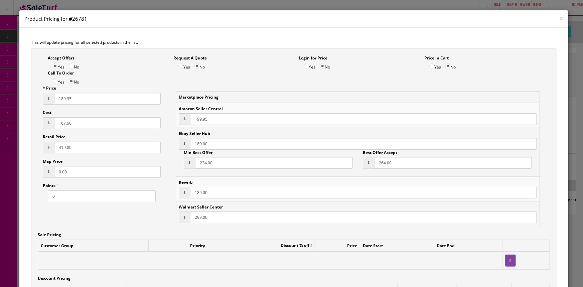
click at [555, 18] on h4 "Product Pricing for #26781" at bounding box center [293, 18] width 539 height 7
click at [560, 19] on button "x" at bounding box center [561, 18] width 3 height 6
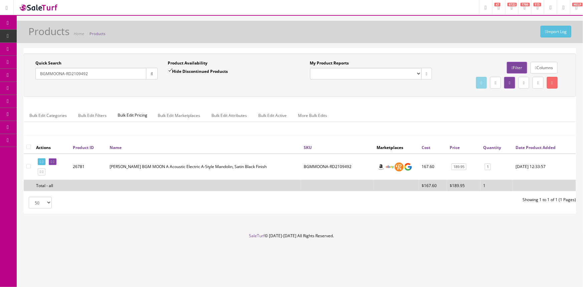
click at [96, 72] on input "BGMMOONA-RD2109492" at bounding box center [90, 74] width 111 height 12
type input "B"
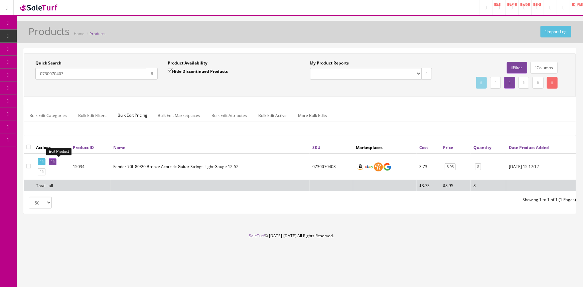
type input "0730070403"
click at [54, 163] on icon at bounding box center [53, 162] width 1 height 4
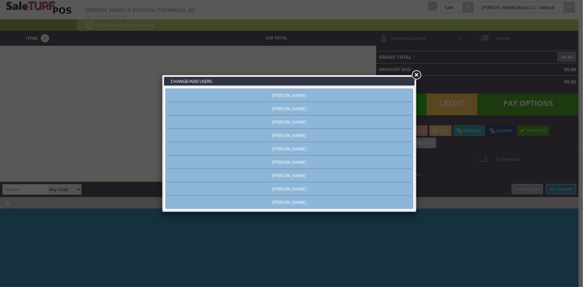
type input "[PERSON_NAME]"
click at [304, 192] on link "[PERSON_NAME]" at bounding box center [289, 188] width 248 height 13
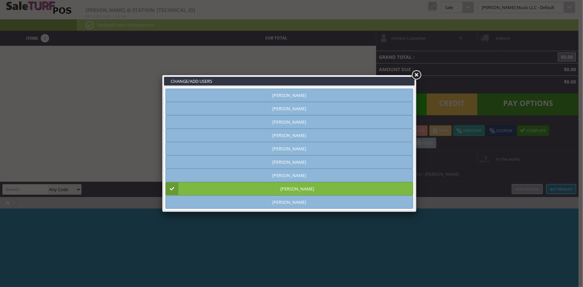
click at [414, 72] on link at bounding box center [416, 75] width 12 height 12
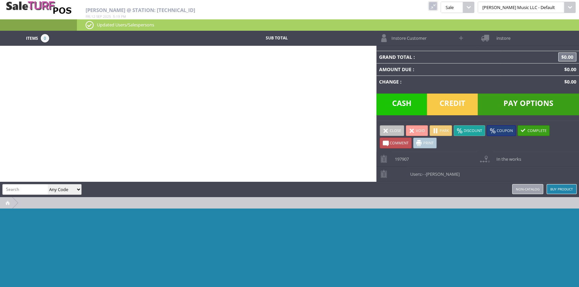
paste input "BGMMOONA-RD2109492"
type input "BGMMOONA-RD2109492"
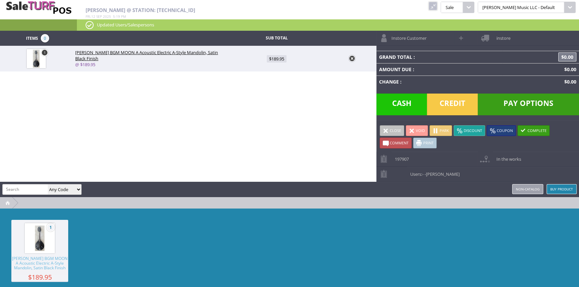
scroll to position [0, 0]
click at [178, 94] on div "Items 1 Sub Total 1 [PERSON_NAME] BGM MOON A Acoustic Electric A-Style Mandolin…" at bounding box center [289, 170] width 579 height 278
click at [409, 79] on td "Change :" at bounding box center [434, 82] width 116 height 12
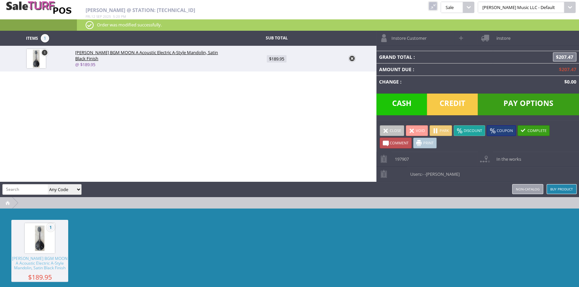
click at [312, 83] on div "Items 1 Sub Total 1 [PERSON_NAME] BGM MOON A Acoustic Electric A-Style Mandolin…" at bounding box center [289, 170] width 579 height 278
click at [254, 88] on div "Items 1 Sub Total 1 [PERSON_NAME] BGM MOON A Acoustic Electric A-Style Mandolin…" at bounding box center [289, 170] width 579 height 278
click at [188, 95] on div "Items 1 Sub Total 1 Luna BGM MOON A Acoustic Electric A-Style Mandolin, Satin B…" at bounding box center [289, 170] width 579 height 278
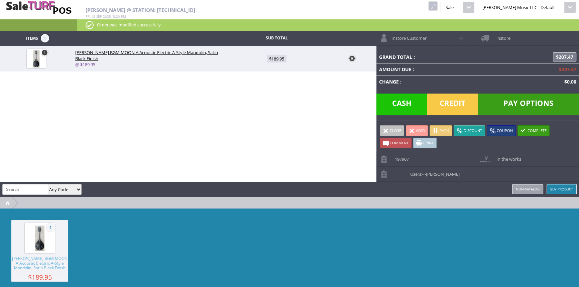
click at [251, 124] on div "Items 1 Sub Total 1 Luna BGM MOON A Acoustic Electric A-Style Mandolin, Satin B…" at bounding box center [289, 170] width 579 height 278
click at [156, 150] on div "Items 1 Sub Total 1 Luna BGM MOON A Acoustic Electric A-Style Mandolin, Satin B…" at bounding box center [289, 170] width 579 height 278
click at [450, 103] on span "Credit" at bounding box center [452, 105] width 51 height 22
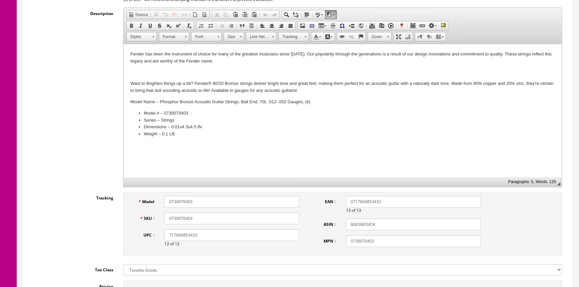
scroll to position [60, 0]
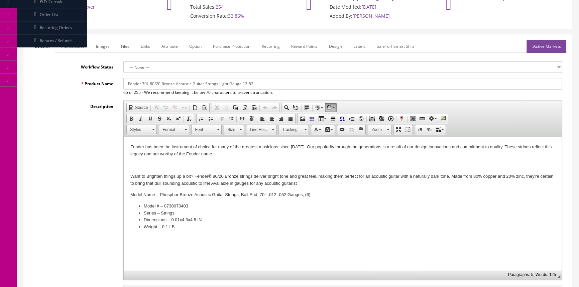
click at [97, 46] on link "Images" at bounding box center [103, 46] width 24 height 13
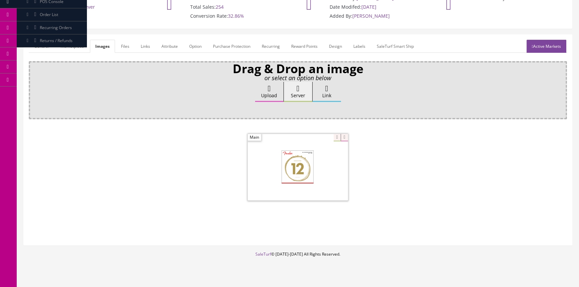
click at [47, 47] on link "General" at bounding box center [42, 46] width 26 height 13
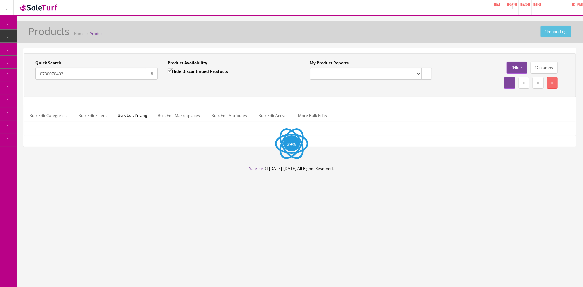
click at [70, 77] on input "0730070403" at bounding box center [90, 74] width 111 height 12
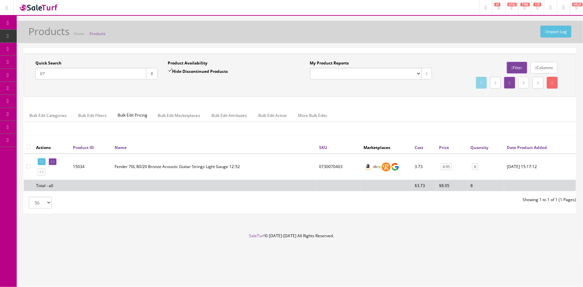
type input "0"
type input "at-07"
click at [54, 162] on icon at bounding box center [53, 162] width 1 height 4
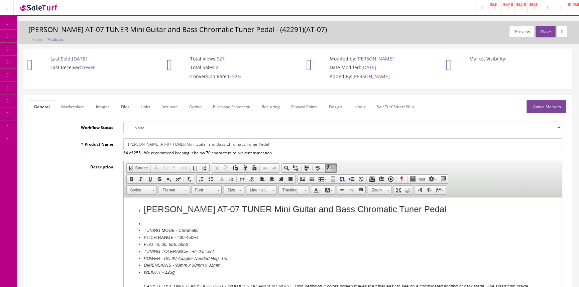
click at [108, 111] on link "Images" at bounding box center [103, 106] width 24 height 13
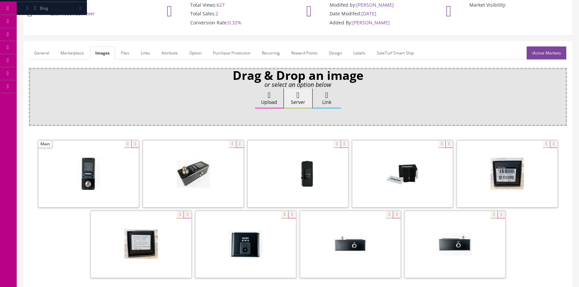
scroll to position [60, 0]
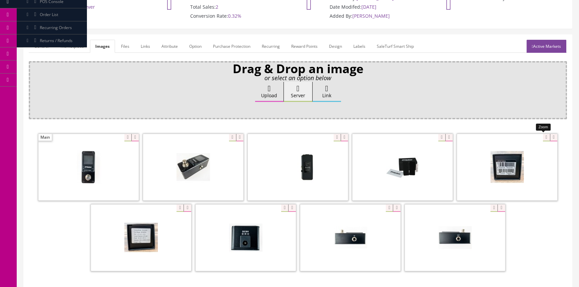
click at [543, 134] on div at bounding box center [507, 167] width 100 height 67
